Goal: Information Seeking & Learning: Learn about a topic

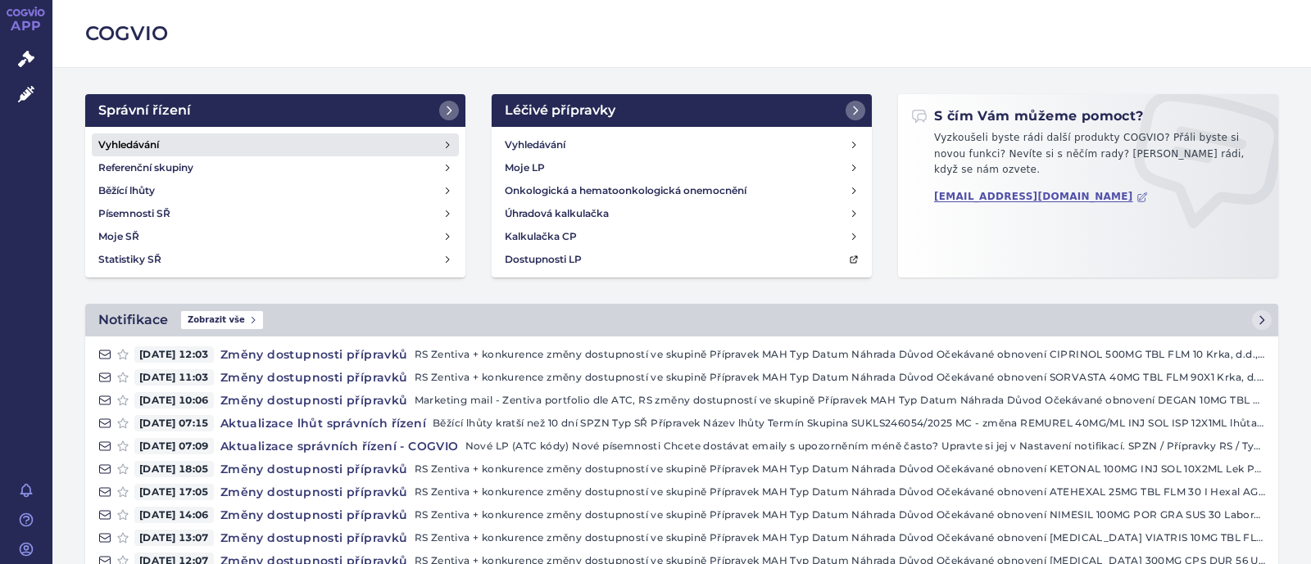
click at [202, 148] on link "Vyhledávání" at bounding box center [275, 145] width 367 height 23
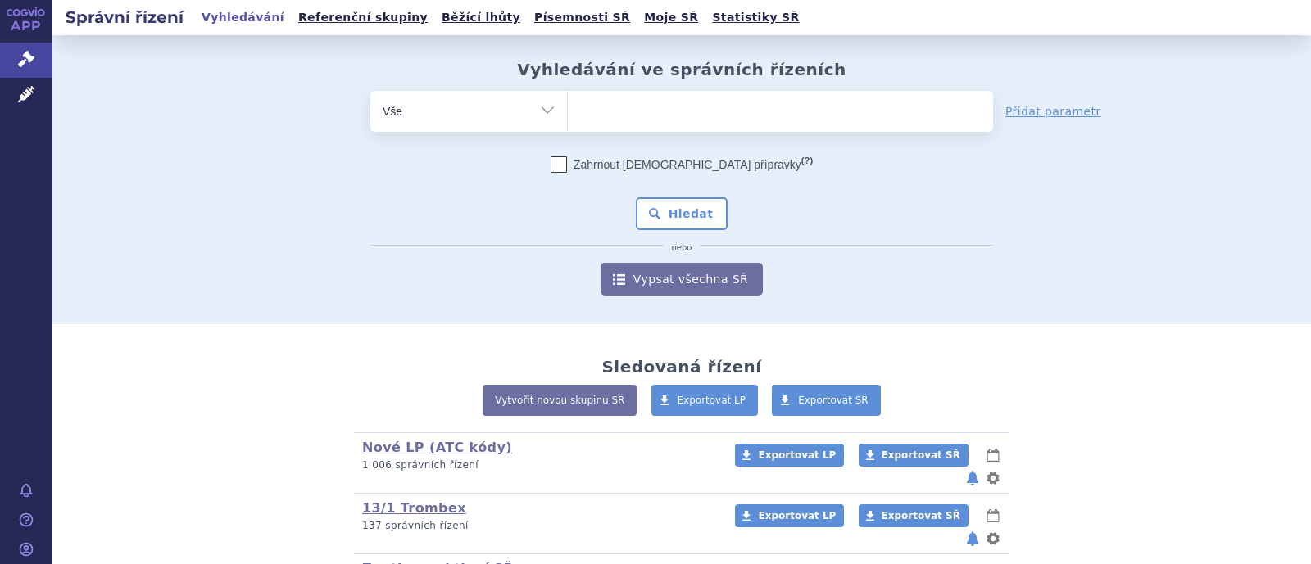
drag, startPoint x: 536, startPoint y: 116, endPoint x: 524, endPoint y: 125, distance: 14.1
click at [536, 115] on select "Vše Spisová značka Typ SŘ Přípravek/SUKL kód Účastník/Držitel" at bounding box center [468, 109] width 197 height 37
select select "filter-atc-group"
click at [370, 91] on select "Vše Spisová značka Typ SŘ Přípravek/SUKL kód Účastník/Držitel" at bounding box center [468, 109] width 197 height 37
click at [591, 116] on ul at bounding box center [780, 108] width 425 height 34
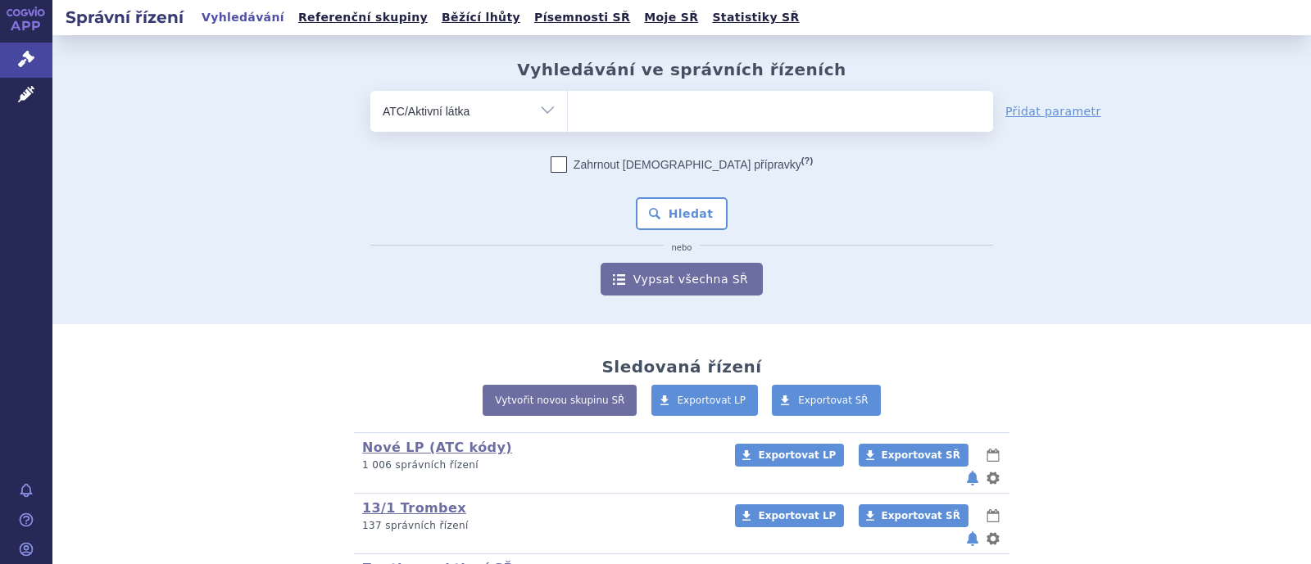
click at [568, 116] on select at bounding box center [567, 110] width 1 height 41
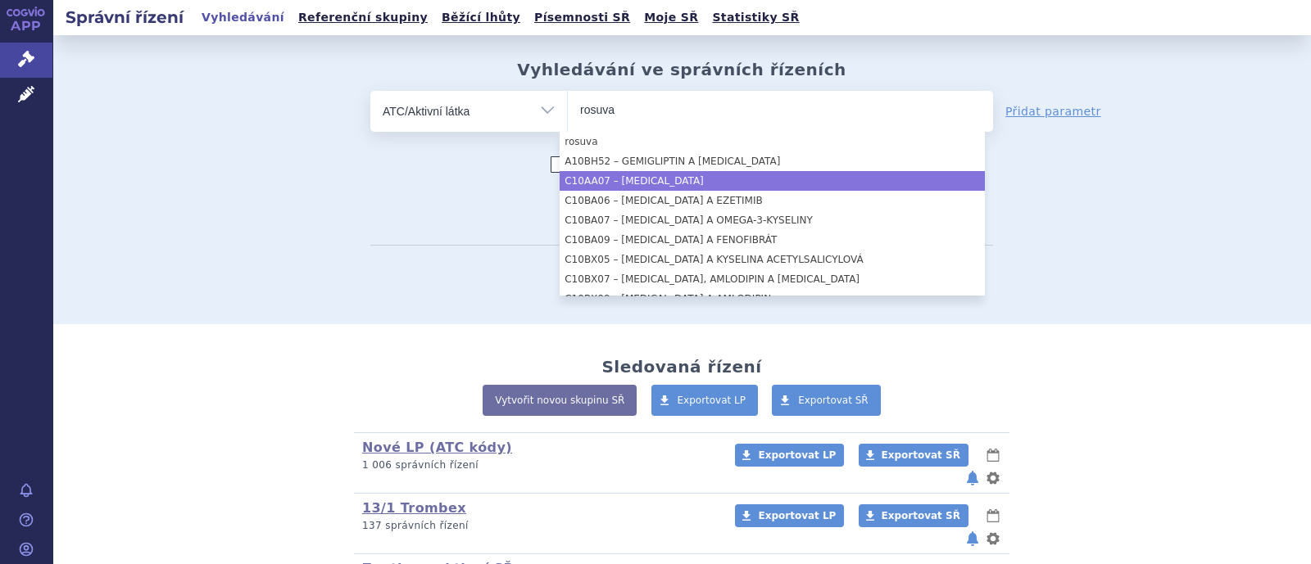
type input "rosuva"
select select "C10AA07"
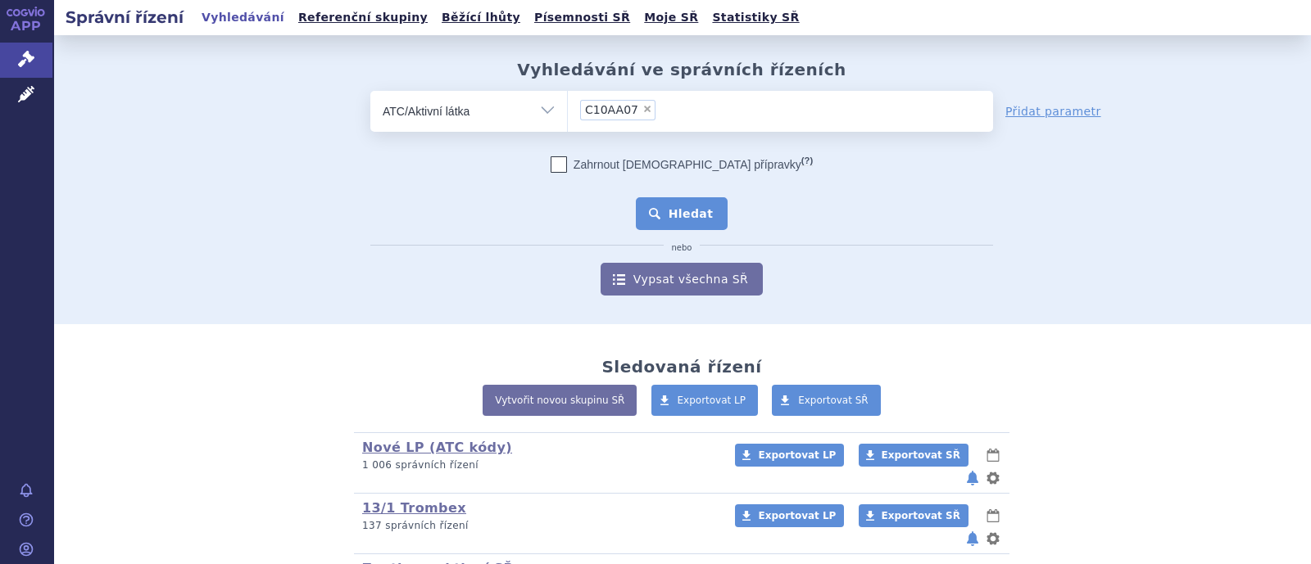
click at [695, 199] on button "Hledat" at bounding box center [682, 213] width 93 height 33
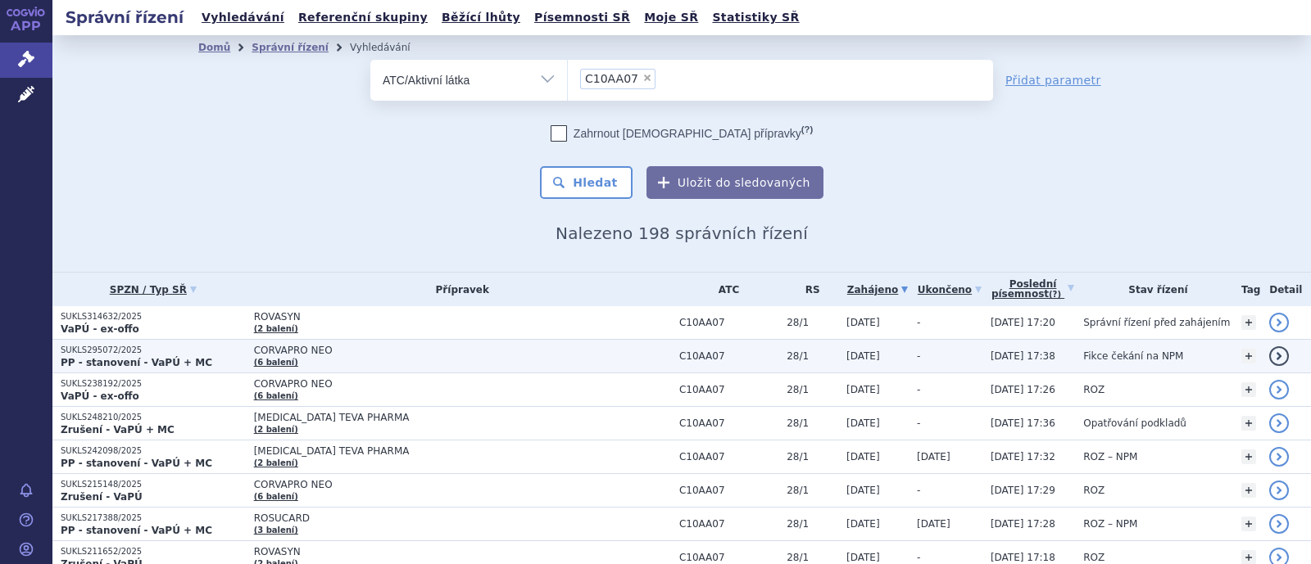
click at [246, 350] on td "CORVAPRO NEO (6 balení)" at bounding box center [458, 357] width 425 height 34
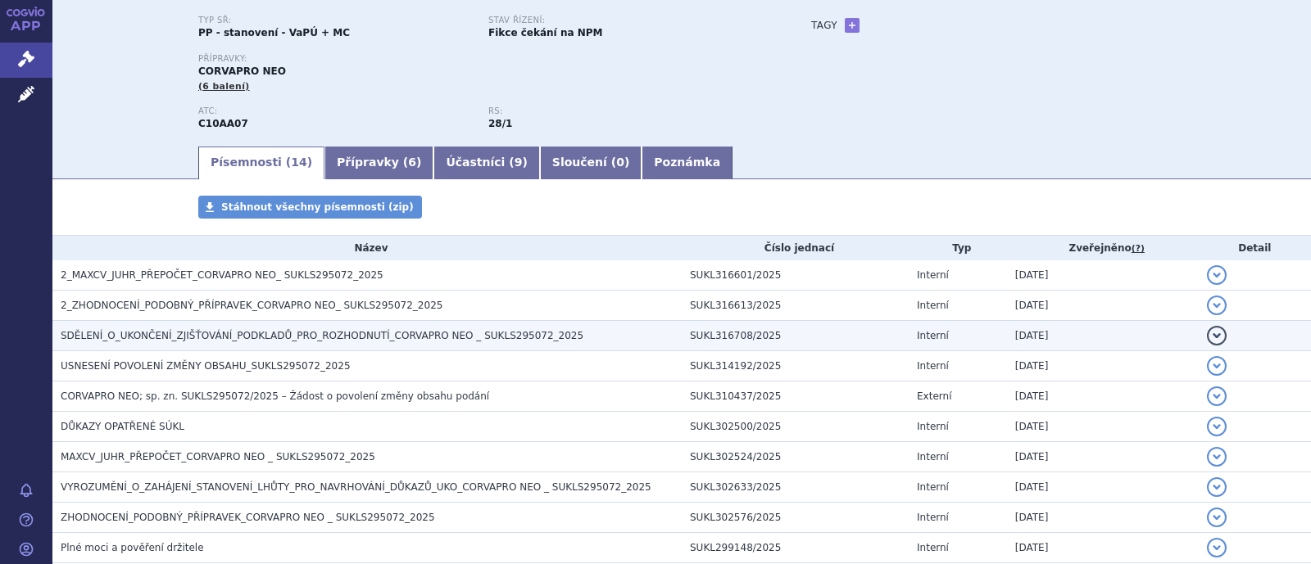
scroll to position [204, 0]
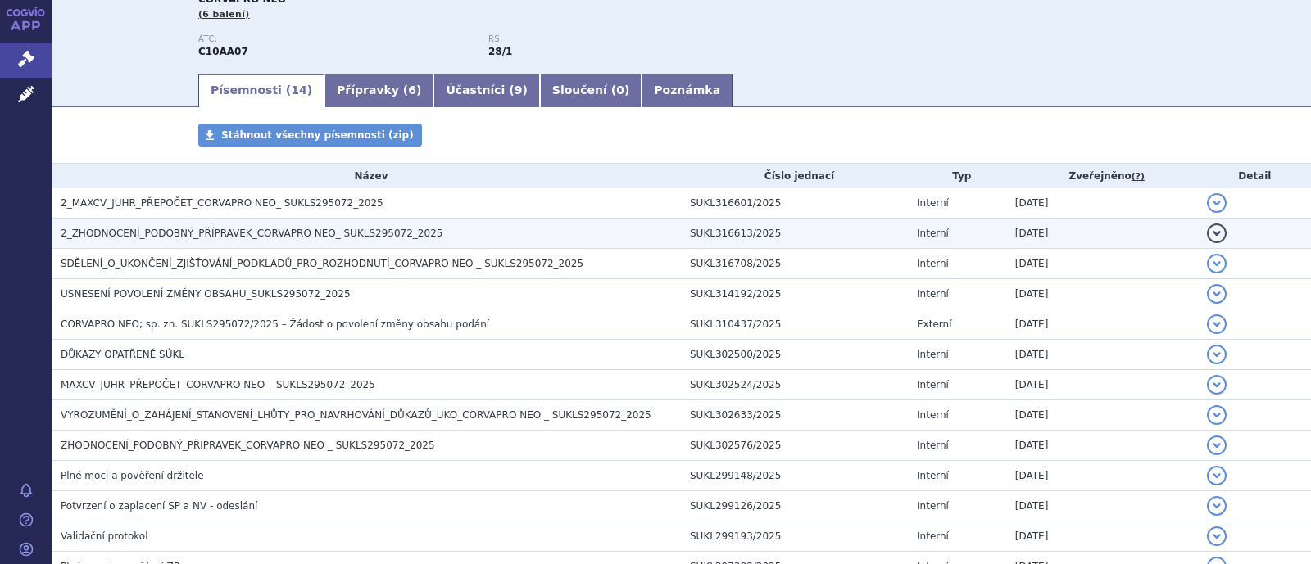
click at [267, 238] on span "2_ZHODNOCENÍ_PODOBNÝ_PŘÍPRAVEK_CORVAPRO NEO_ SUKLS295072_2025" at bounding box center [252, 233] width 382 height 11
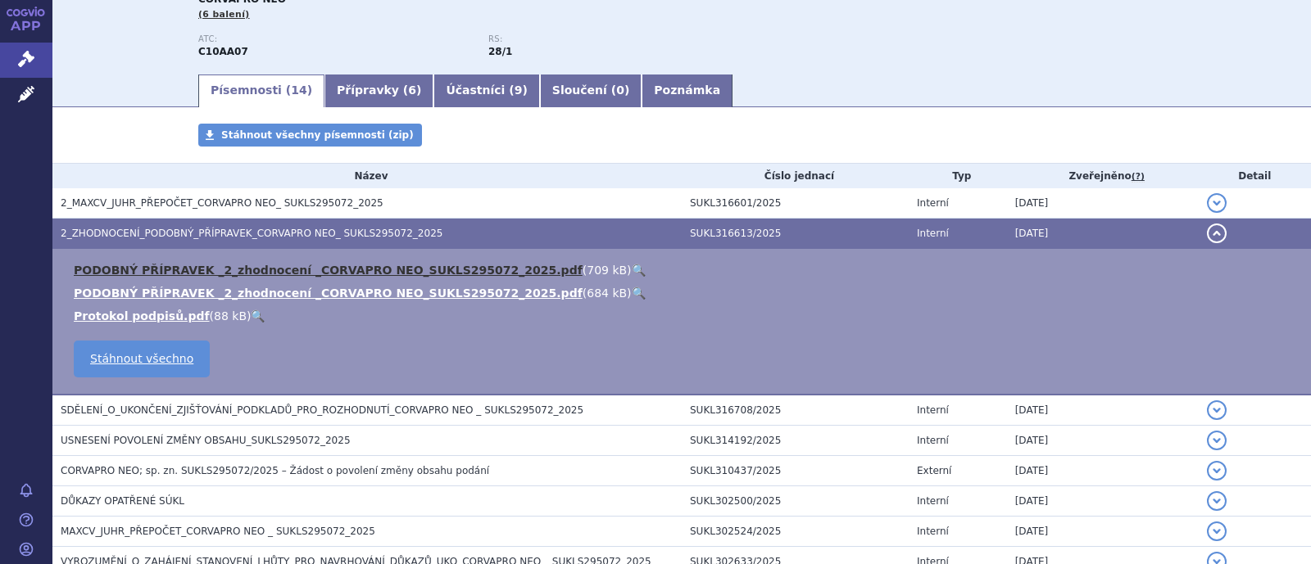
click at [273, 276] on link "PODOBNÝ PŘÍPRAVEK _2_zhodnocení _CORVAPRO NEO_SUKLS295072_2025.pdf" at bounding box center [328, 270] width 509 height 13
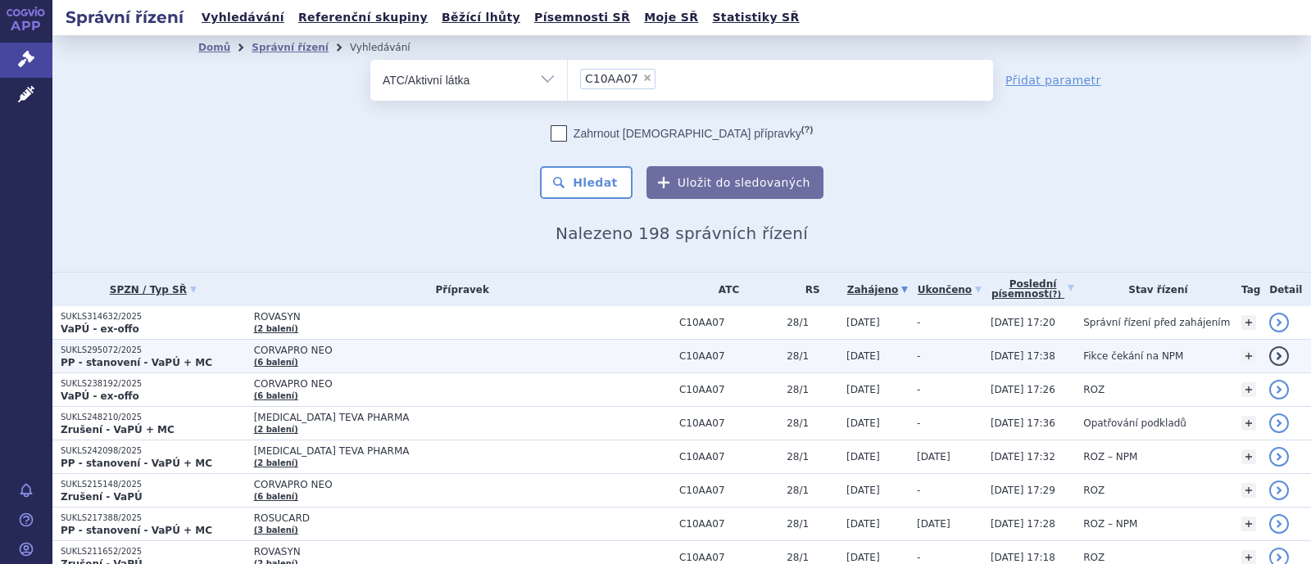
click at [310, 350] on span "CORVAPRO NEO" at bounding box center [459, 350] width 410 height 11
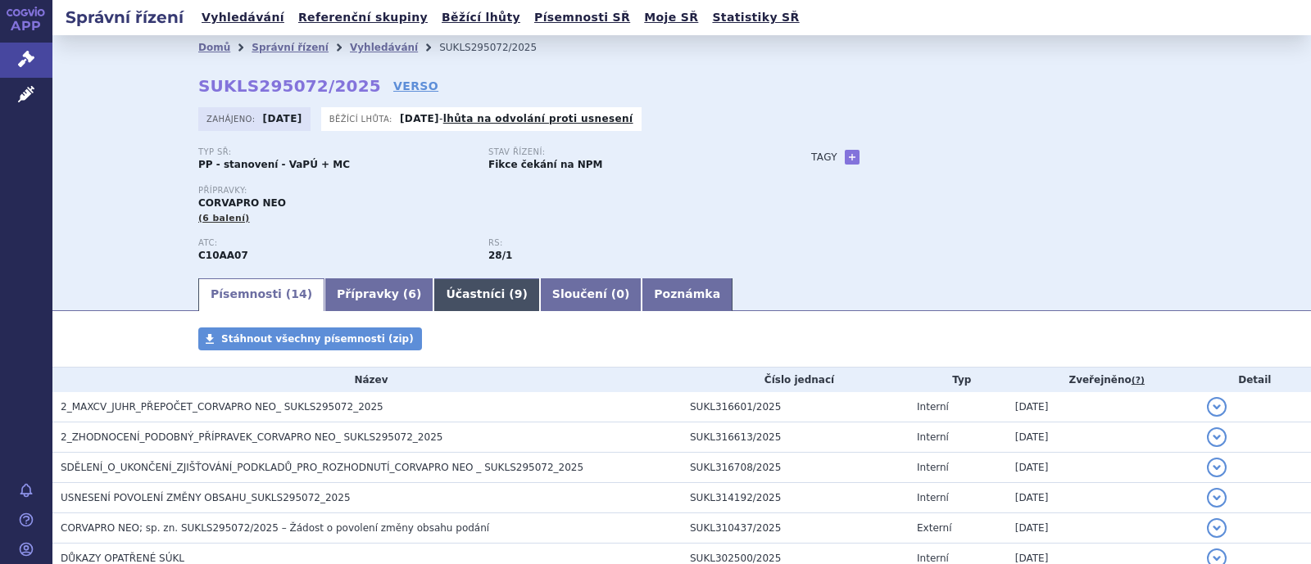
click at [433, 299] on link "Účastníci ( 9 )" at bounding box center [486, 294] width 106 height 33
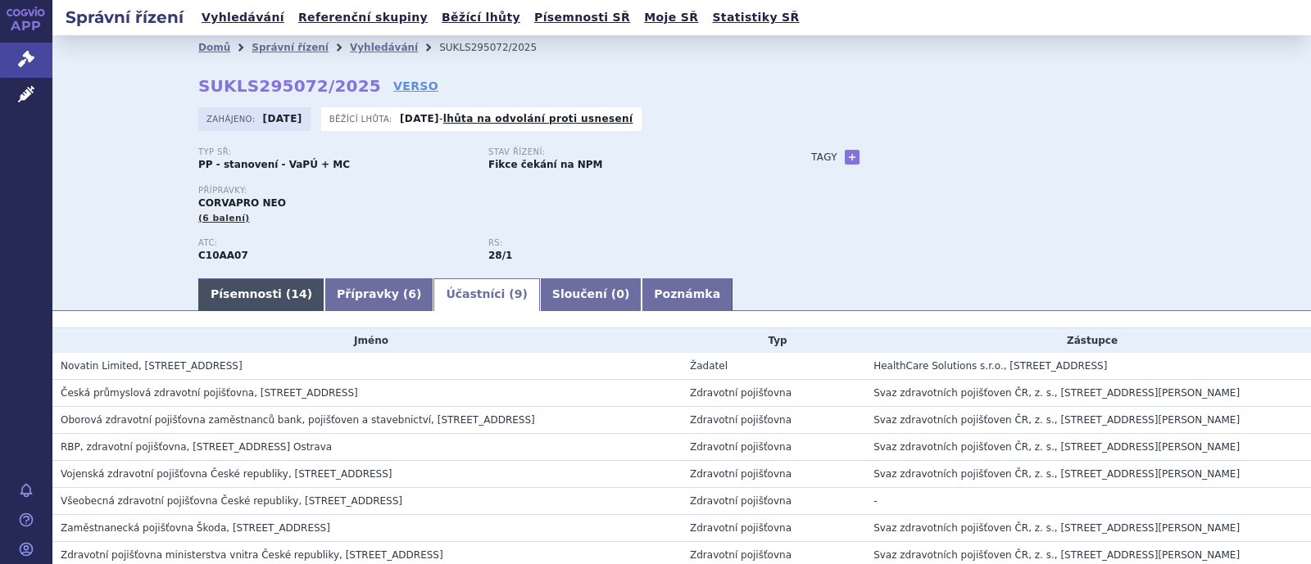
click at [254, 292] on link "Písemnosti ( 14 )" at bounding box center [261, 294] width 126 height 33
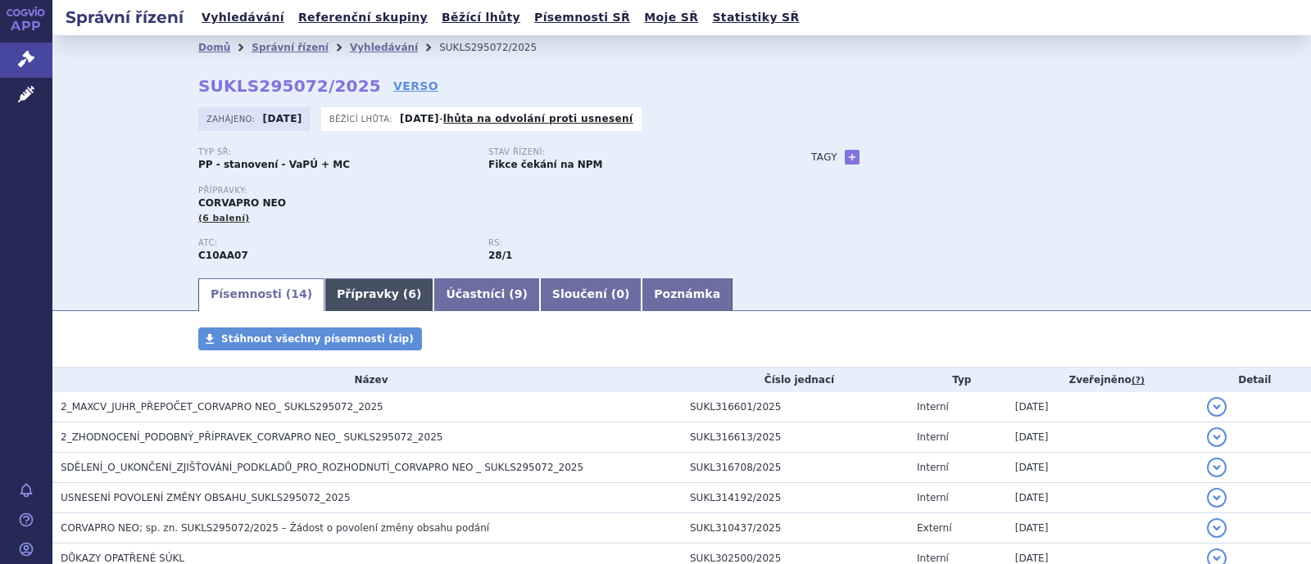
click at [337, 305] on link "Přípravky ( 6 )" at bounding box center [378, 294] width 109 height 33
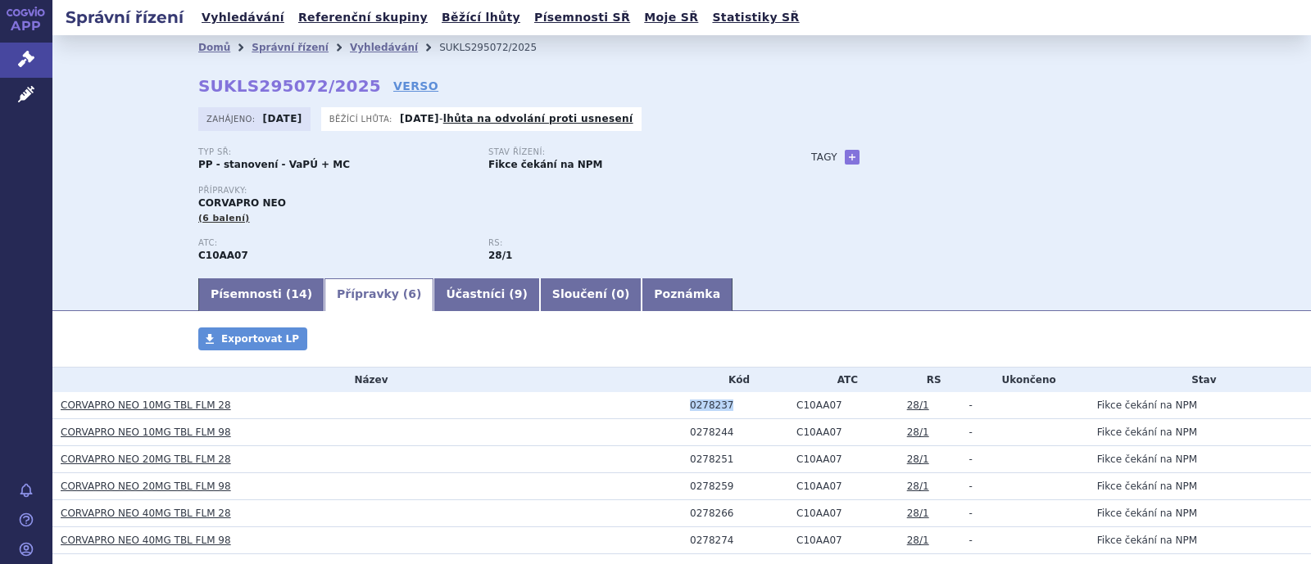
drag, startPoint x: 704, startPoint y: 407, endPoint x: 669, endPoint y: 408, distance: 35.2
click at [669, 408] on tr "CORVAPRO NEO 10MG TBL FLM 28 0278237 C10AA07 28/1 - Fikce čekání na NPM" at bounding box center [681, 405] width 1258 height 27
copy tr "0278237"
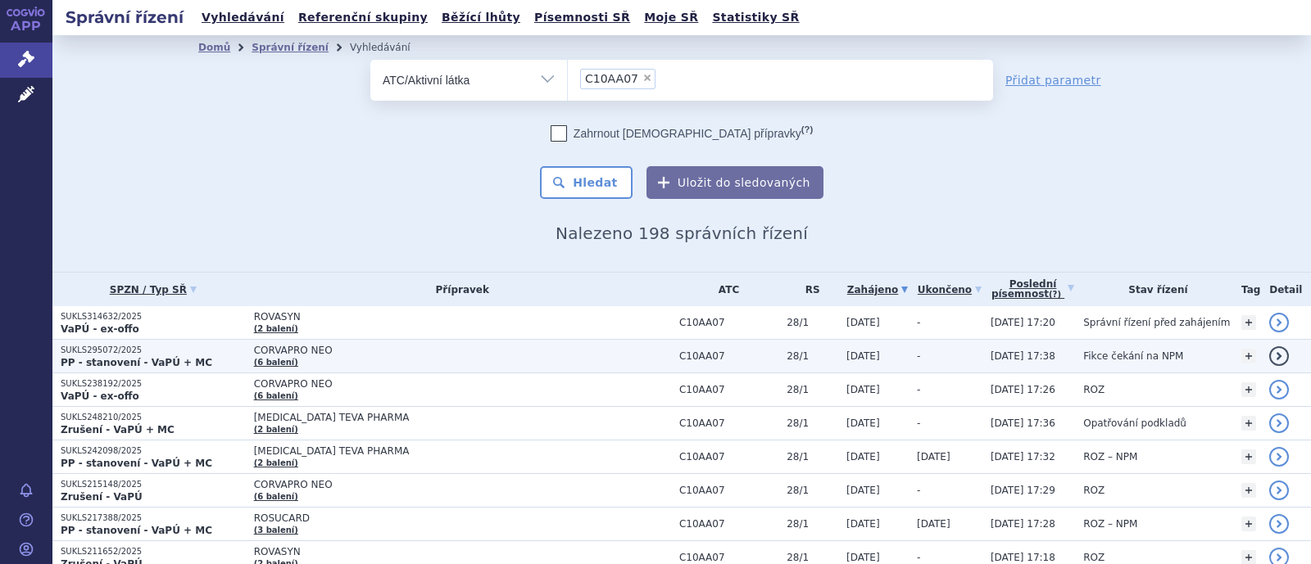
click at [278, 355] on span "CORVAPRO NEO" at bounding box center [459, 350] width 410 height 11
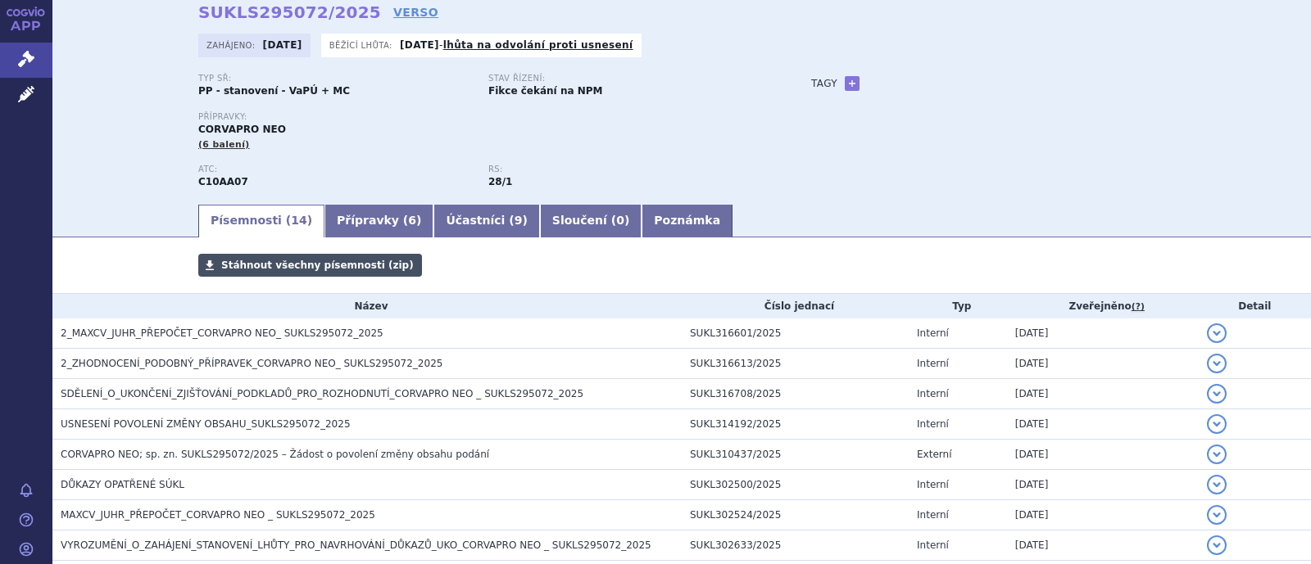
scroll to position [102, 0]
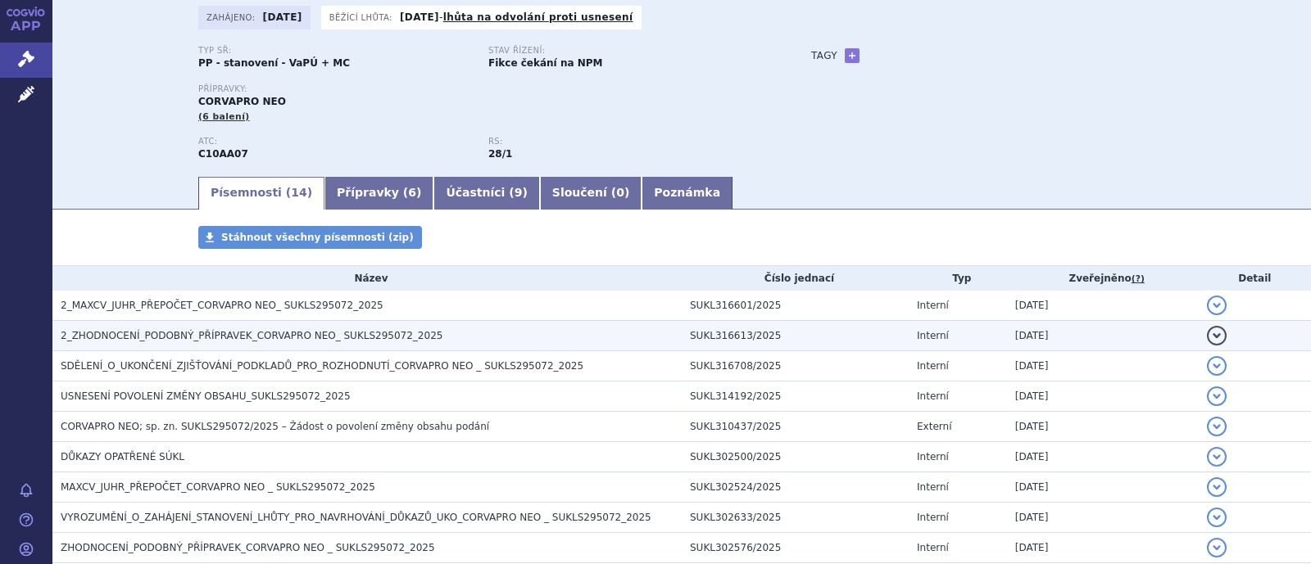
click at [274, 337] on span "2_ZHODNOCENÍ_PODOBNÝ_PŘÍPRAVEK_CORVAPRO NEO_ SUKLS295072_2025" at bounding box center [252, 335] width 382 height 11
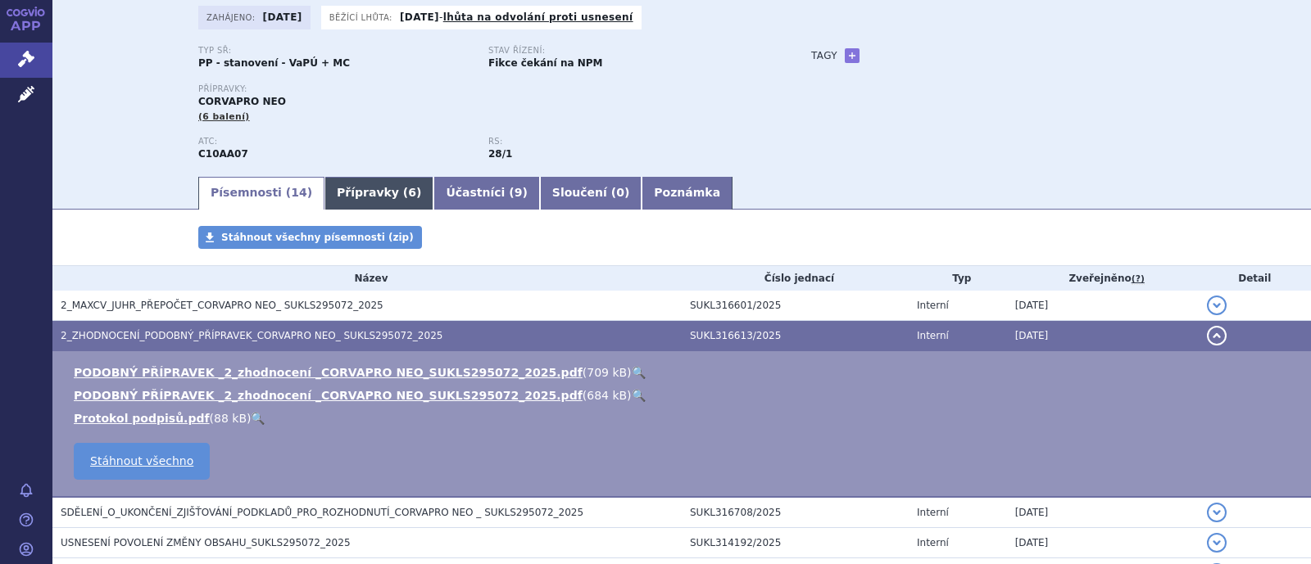
click at [331, 198] on link "Přípravky ( 6 )" at bounding box center [378, 193] width 109 height 33
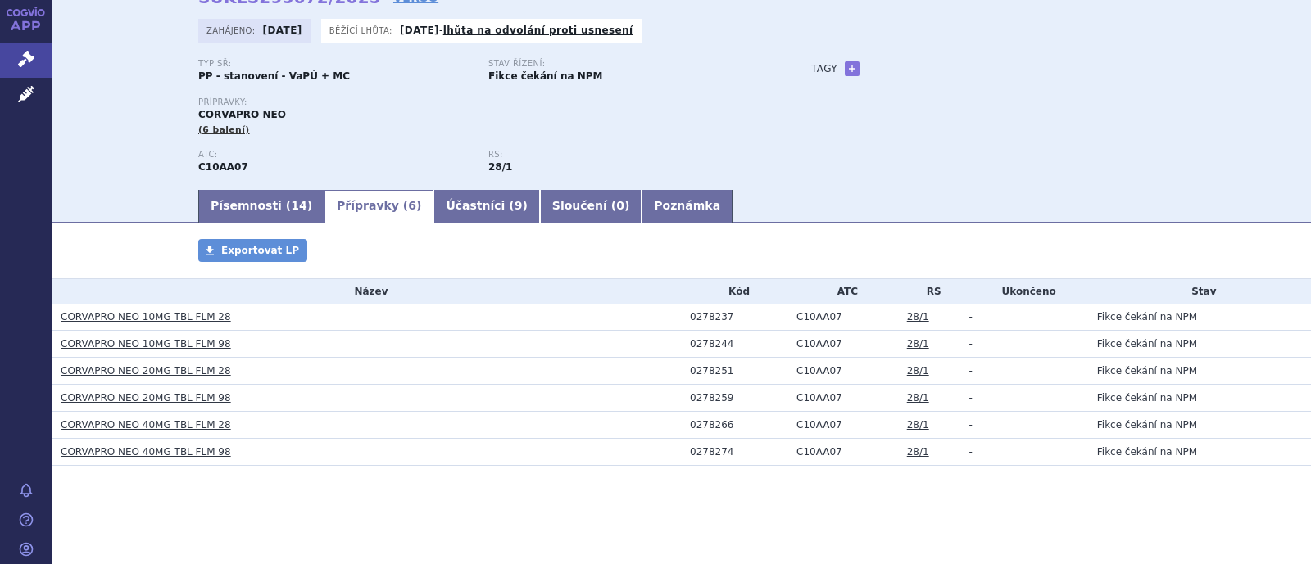
scroll to position [89, 0]
click at [238, 189] on ul "Písemnosti ( 14 ) Přípravky ( 6 ) Účastníci ( 9 ) Sloučení ( 0 ) Poznámka" at bounding box center [681, 205] width 967 height 34
click at [234, 202] on link "Písemnosti ( 14 )" at bounding box center [261, 206] width 126 height 33
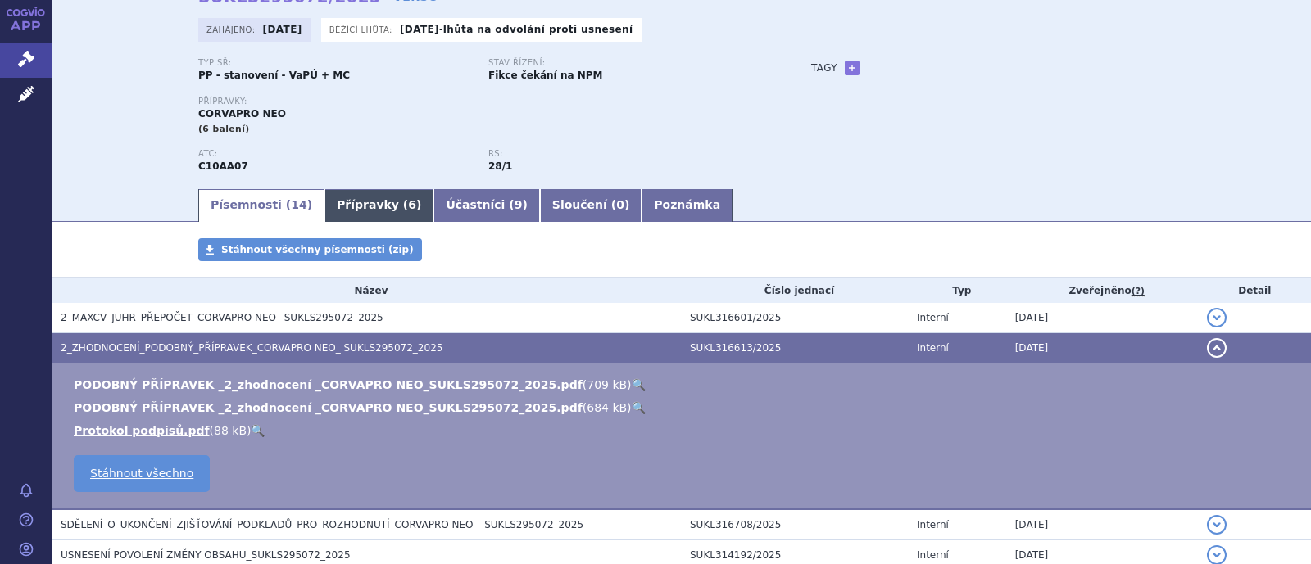
click at [352, 198] on link "Přípravky ( 6 )" at bounding box center [378, 205] width 109 height 33
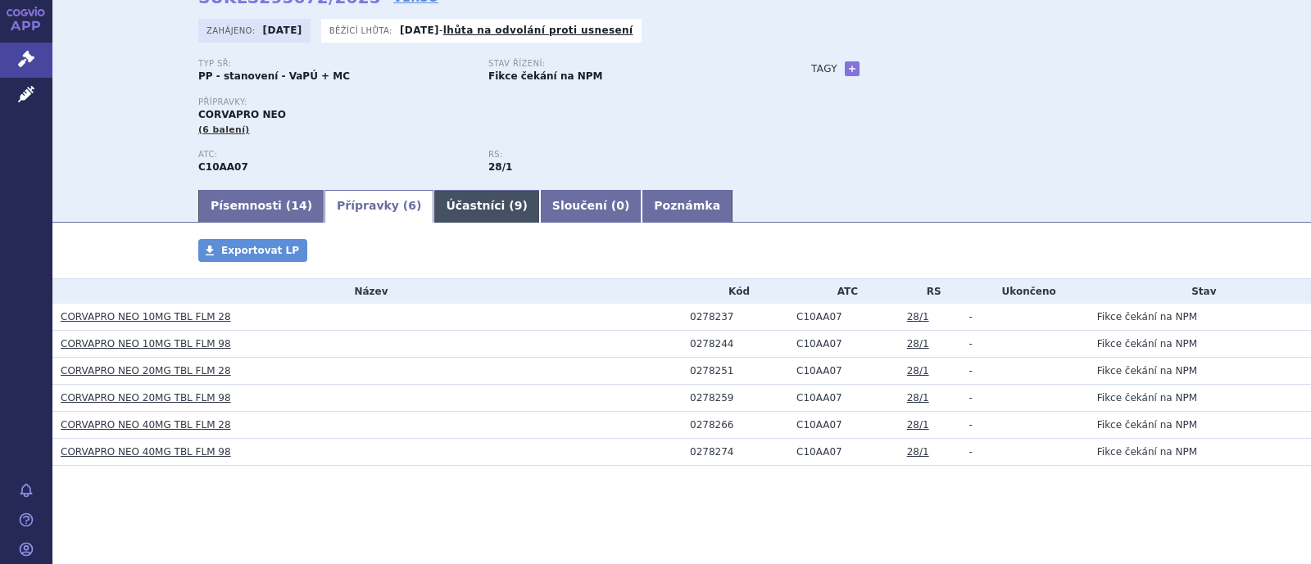
click at [433, 209] on link "Účastníci ( 9 )" at bounding box center [486, 206] width 106 height 33
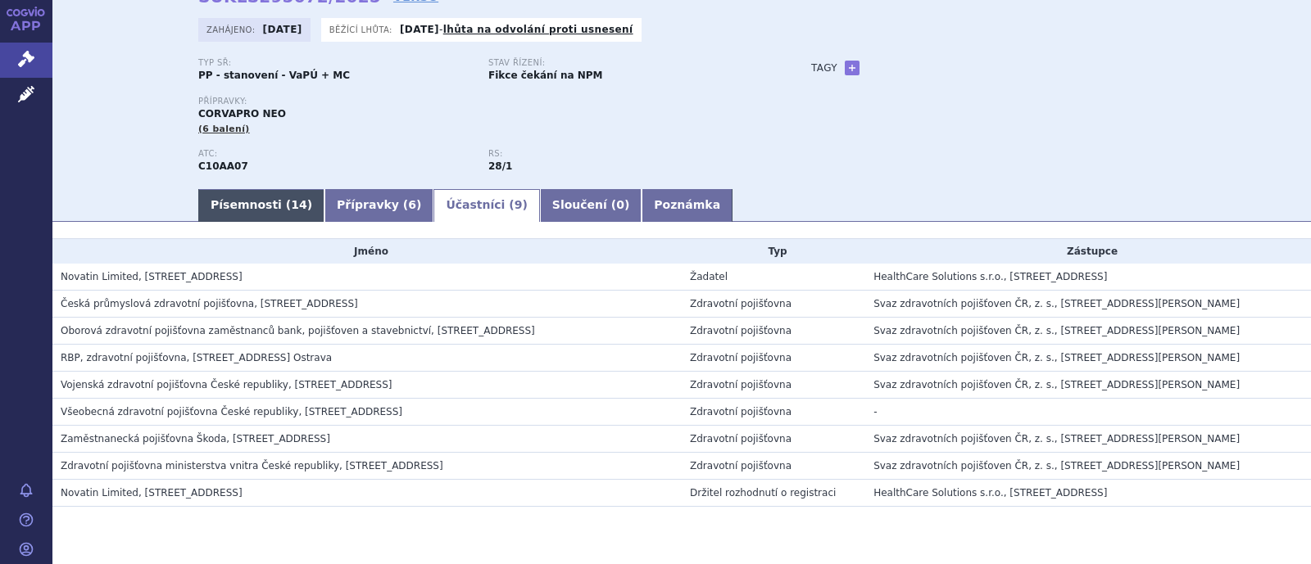
click at [218, 204] on link "Písemnosti ( 14 )" at bounding box center [261, 205] width 126 height 33
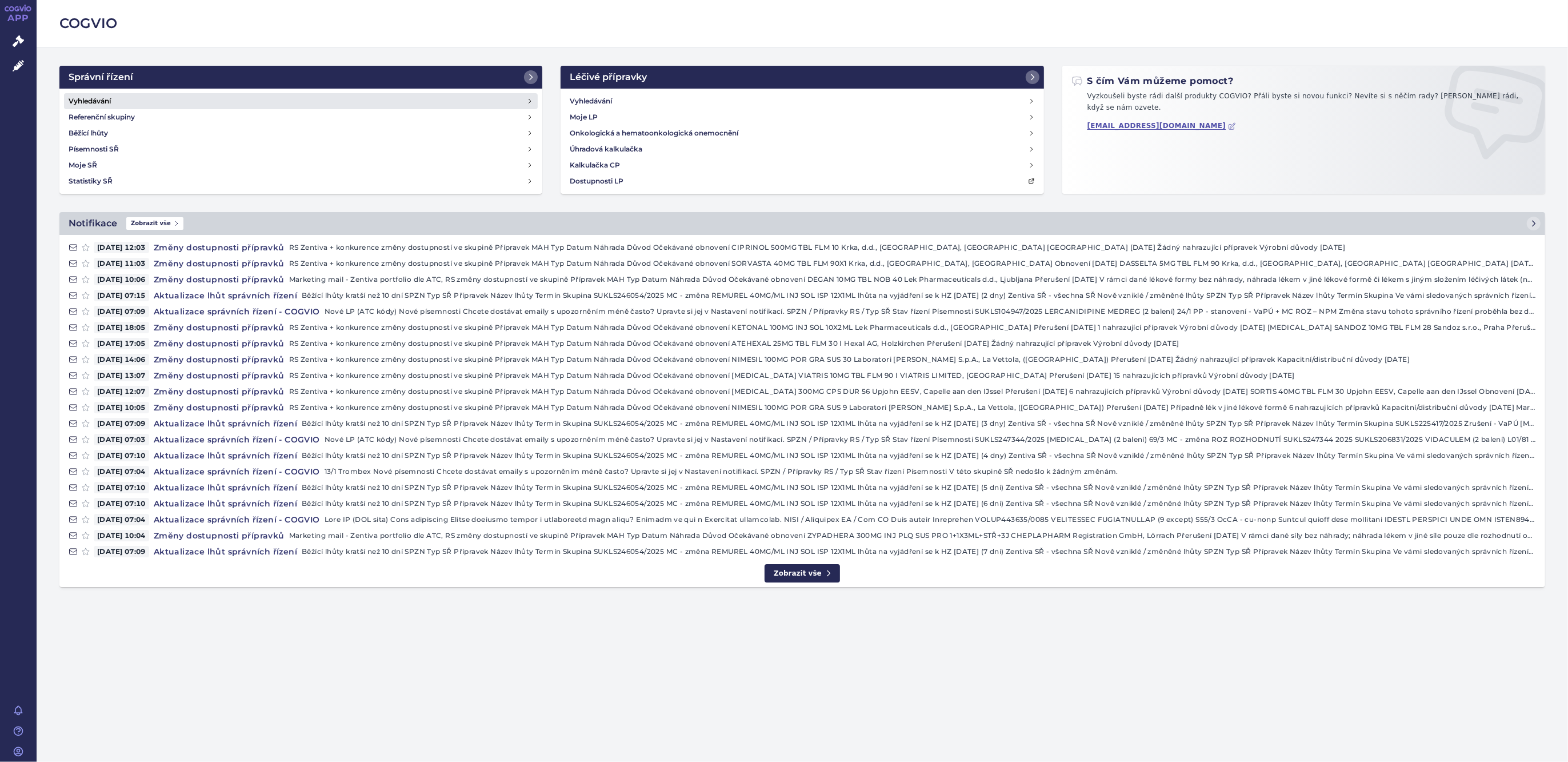
click at [141, 100] on link "Vyhledávání" at bounding box center [301, 101] width 474 height 16
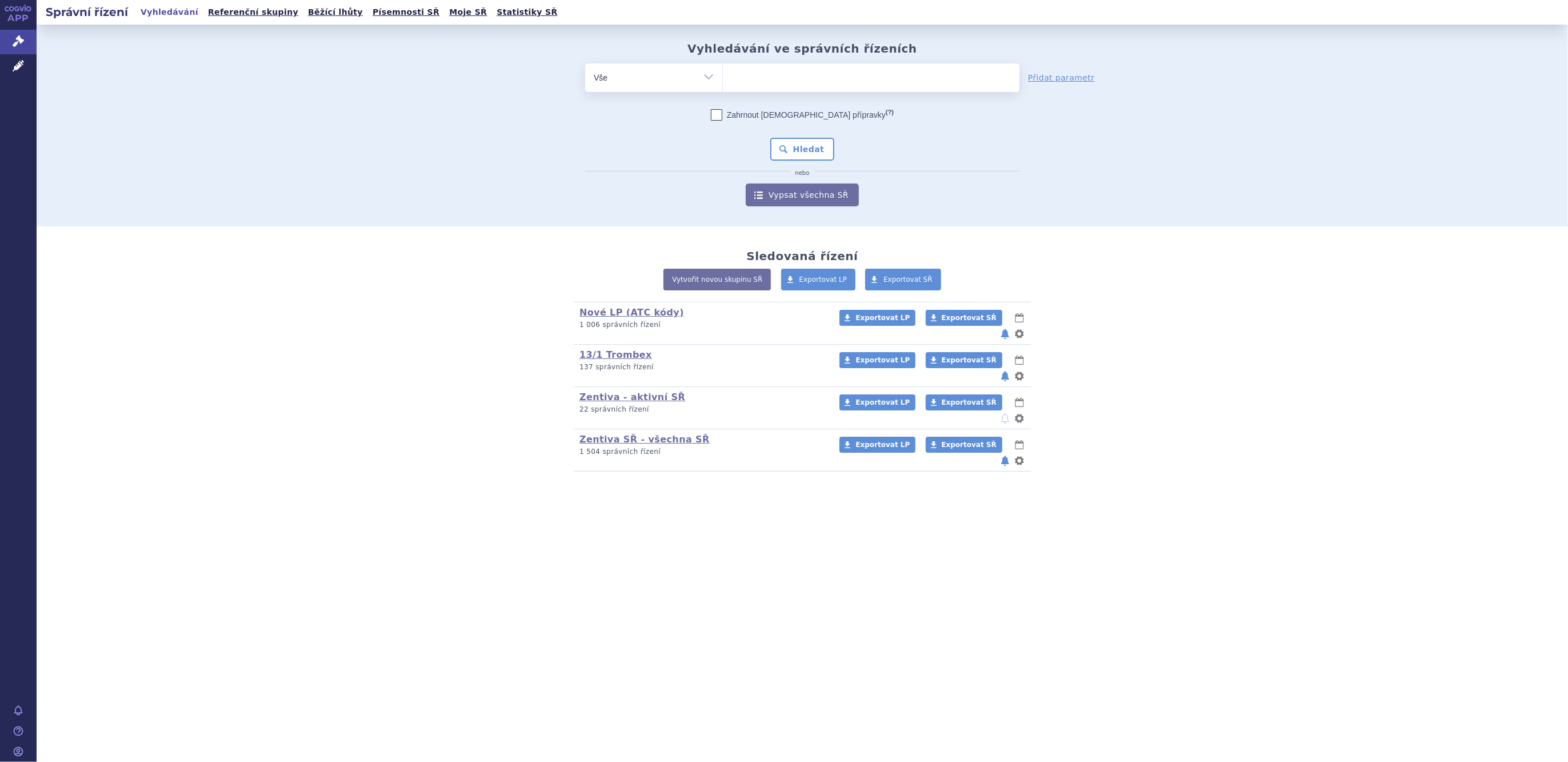
click at [808, 80] on ul at bounding box center [870, 75] width 296 height 24
click at [723, 80] on select at bounding box center [722, 77] width 1 height 29
type input "ar"
type input "a"
type input "te"
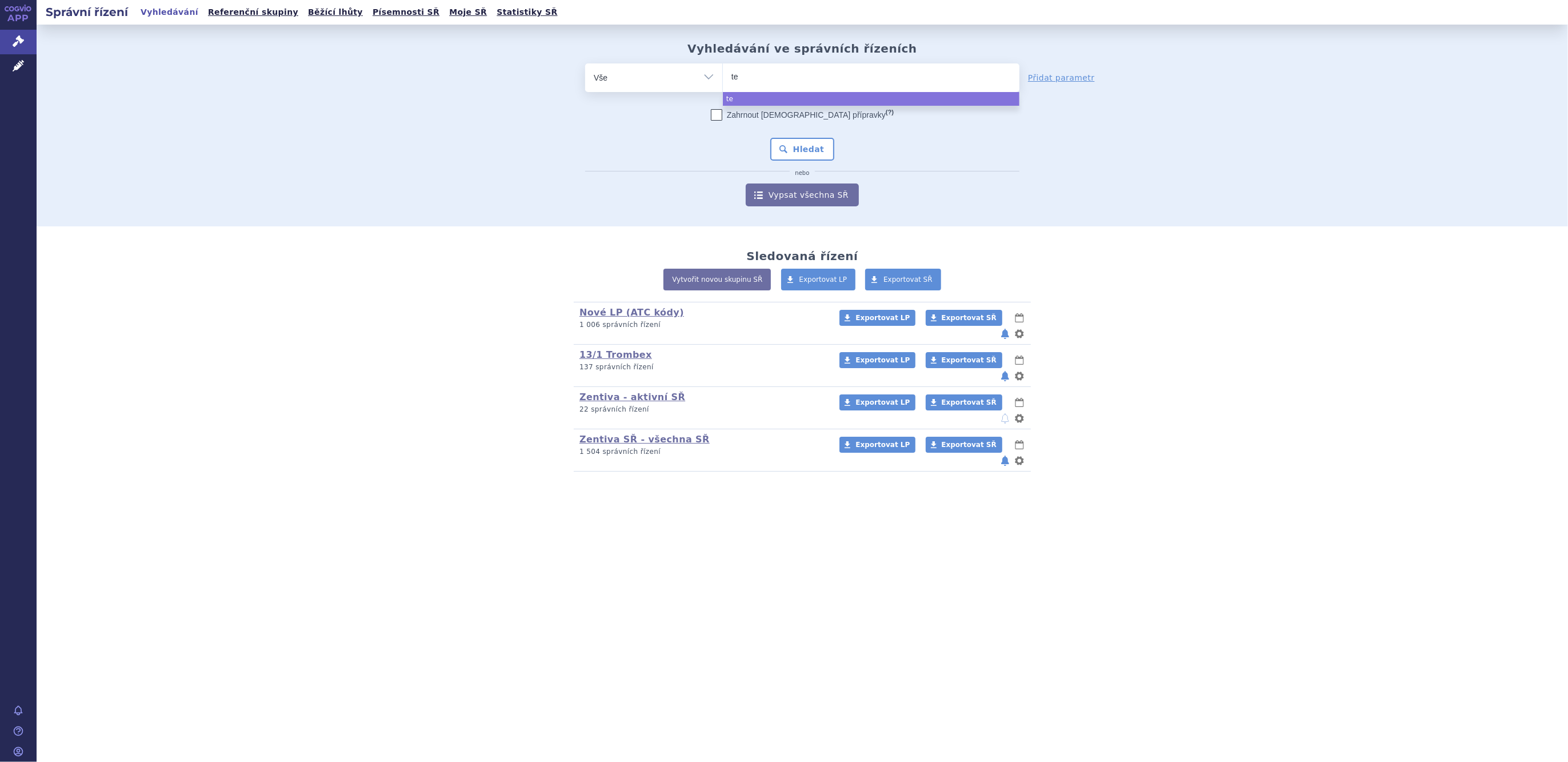
type input "ter"
type input "te"
type input "t"
type input "vi"
